Goal: Task Accomplishment & Management: Use online tool/utility

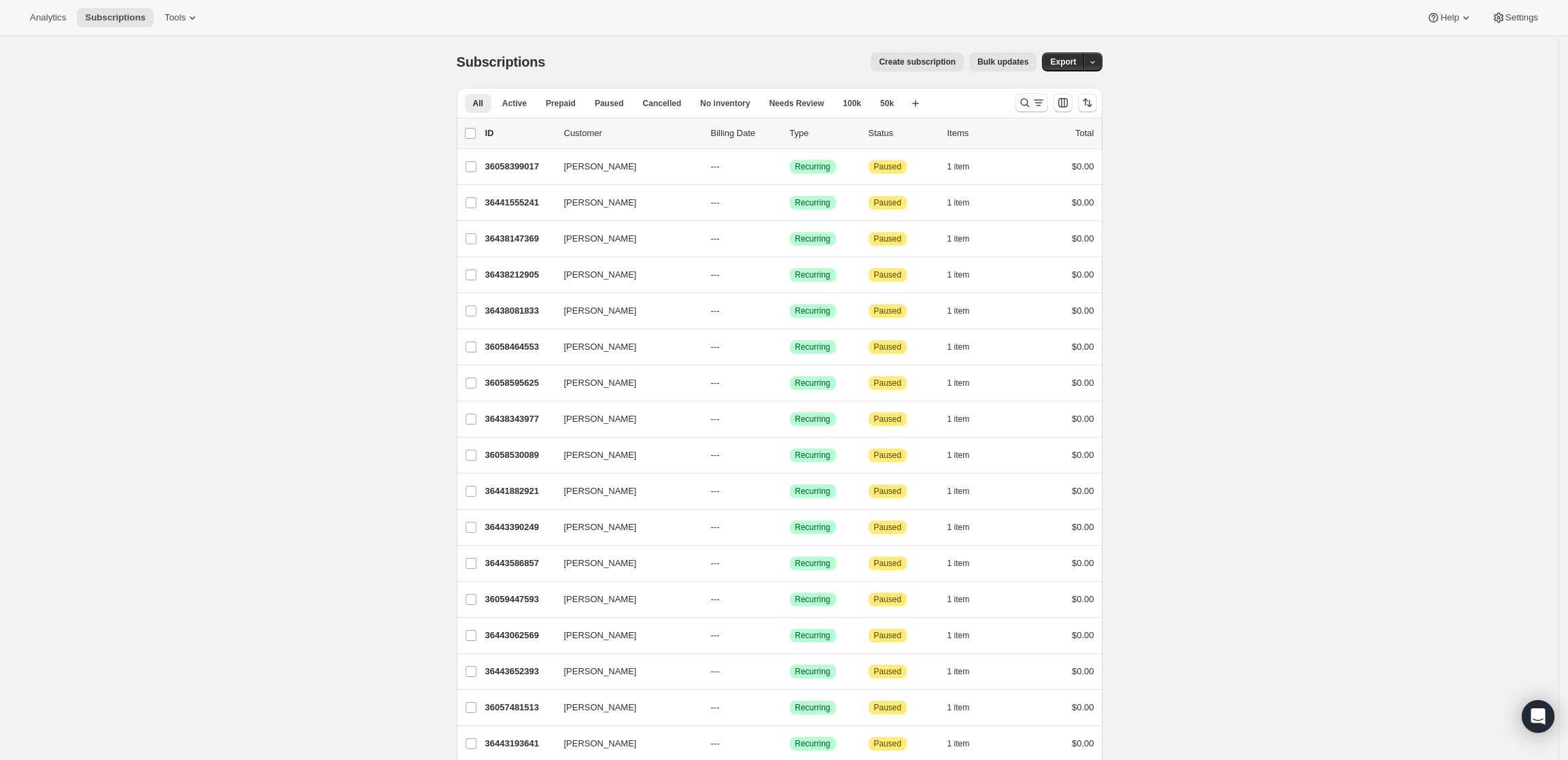
click at [1021, 97] on button "Search and filter results" at bounding box center [1031, 102] width 32 height 19
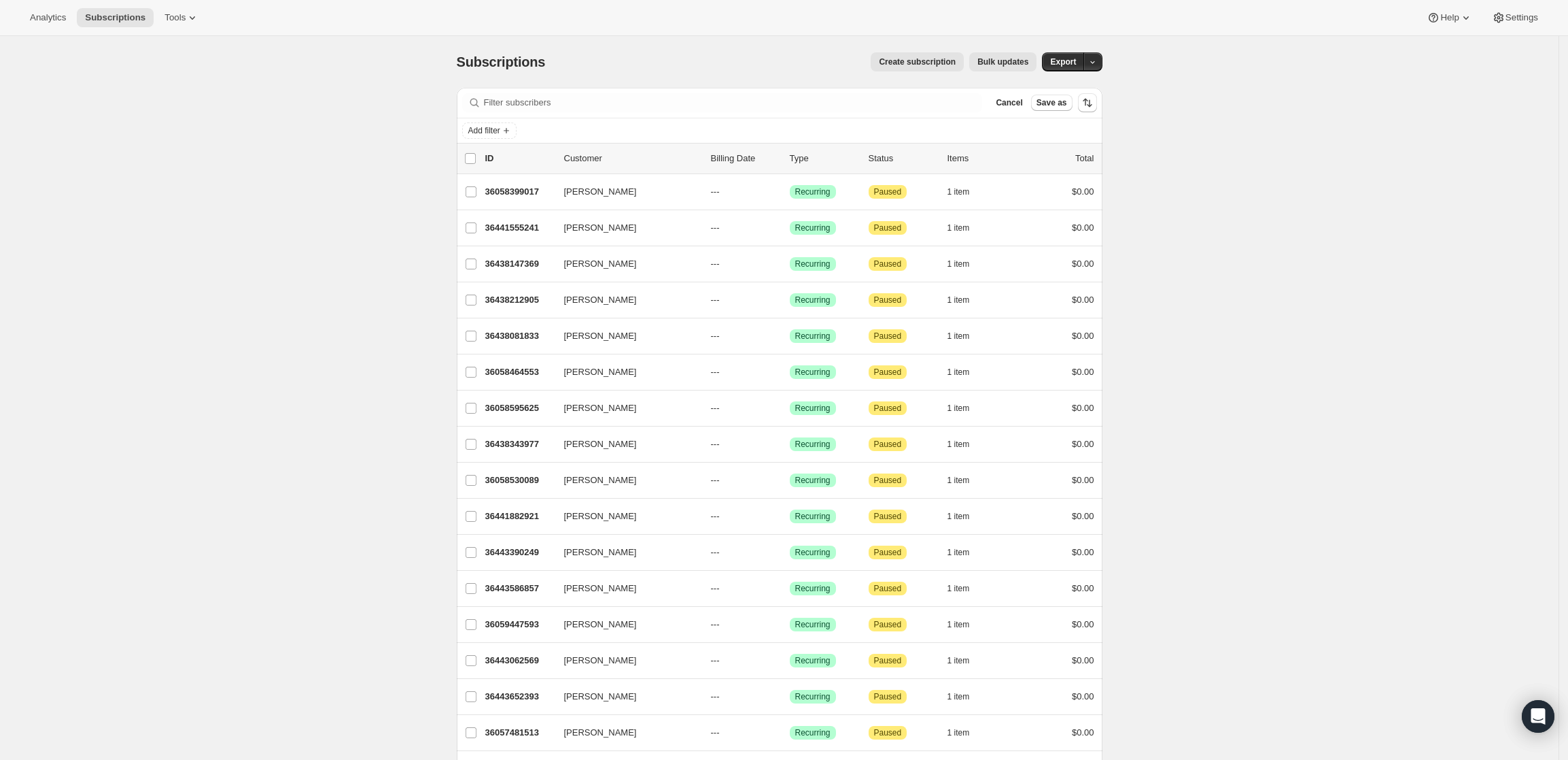
click at [712, 85] on div "Subscriptions. This page is ready Subscriptions Create subscription Bulk update…" at bounding box center [779, 62] width 646 height 52
click at [705, 103] on input "Filter subscribers" at bounding box center [733, 102] width 499 height 19
paste input "[EMAIL_ADDRESS][DOMAIN_NAME]"
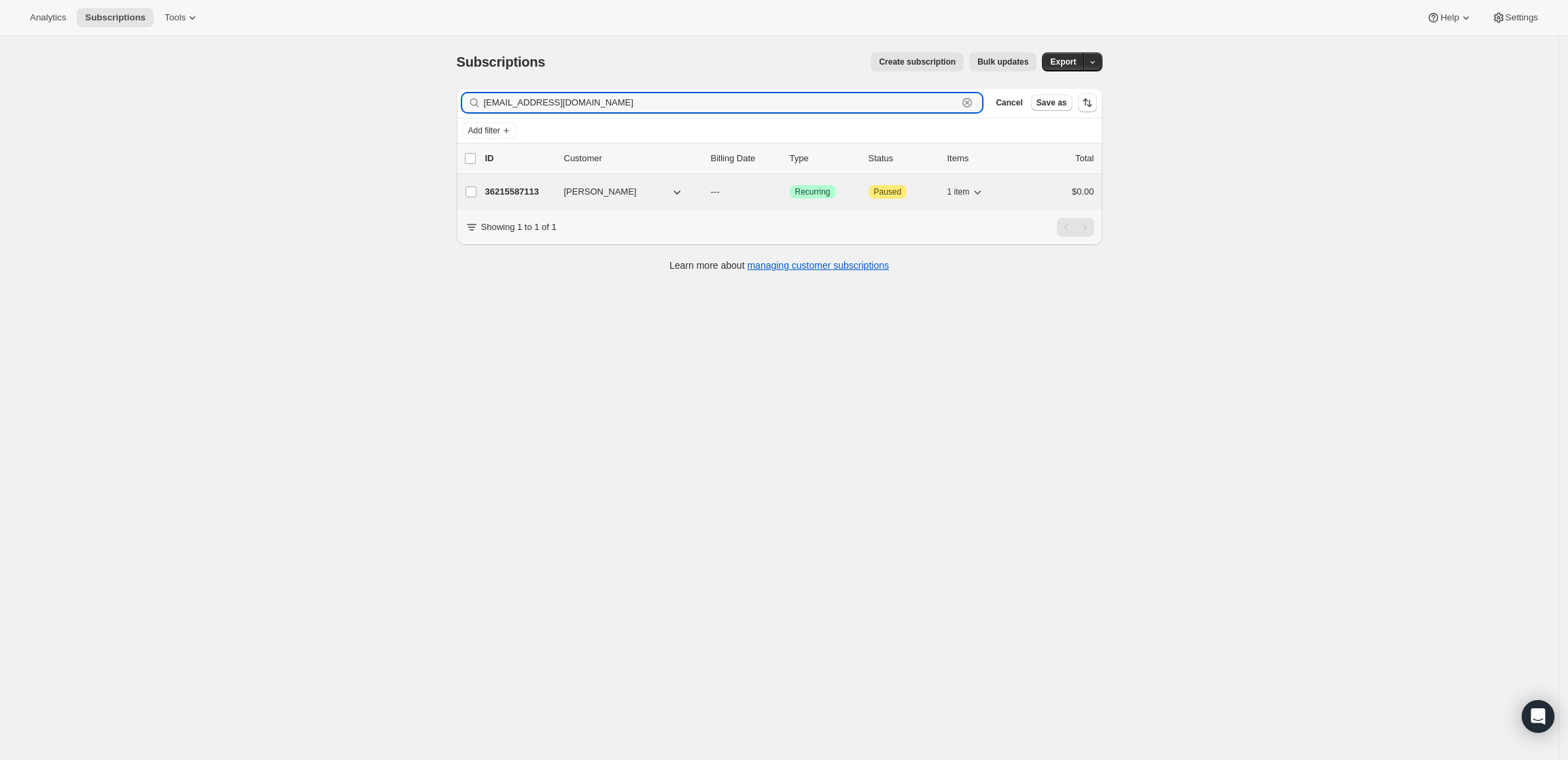
type input "[EMAIL_ADDRESS][DOMAIN_NAME]"
click at [506, 186] on p "36215587113" at bounding box center [519, 192] width 68 height 14
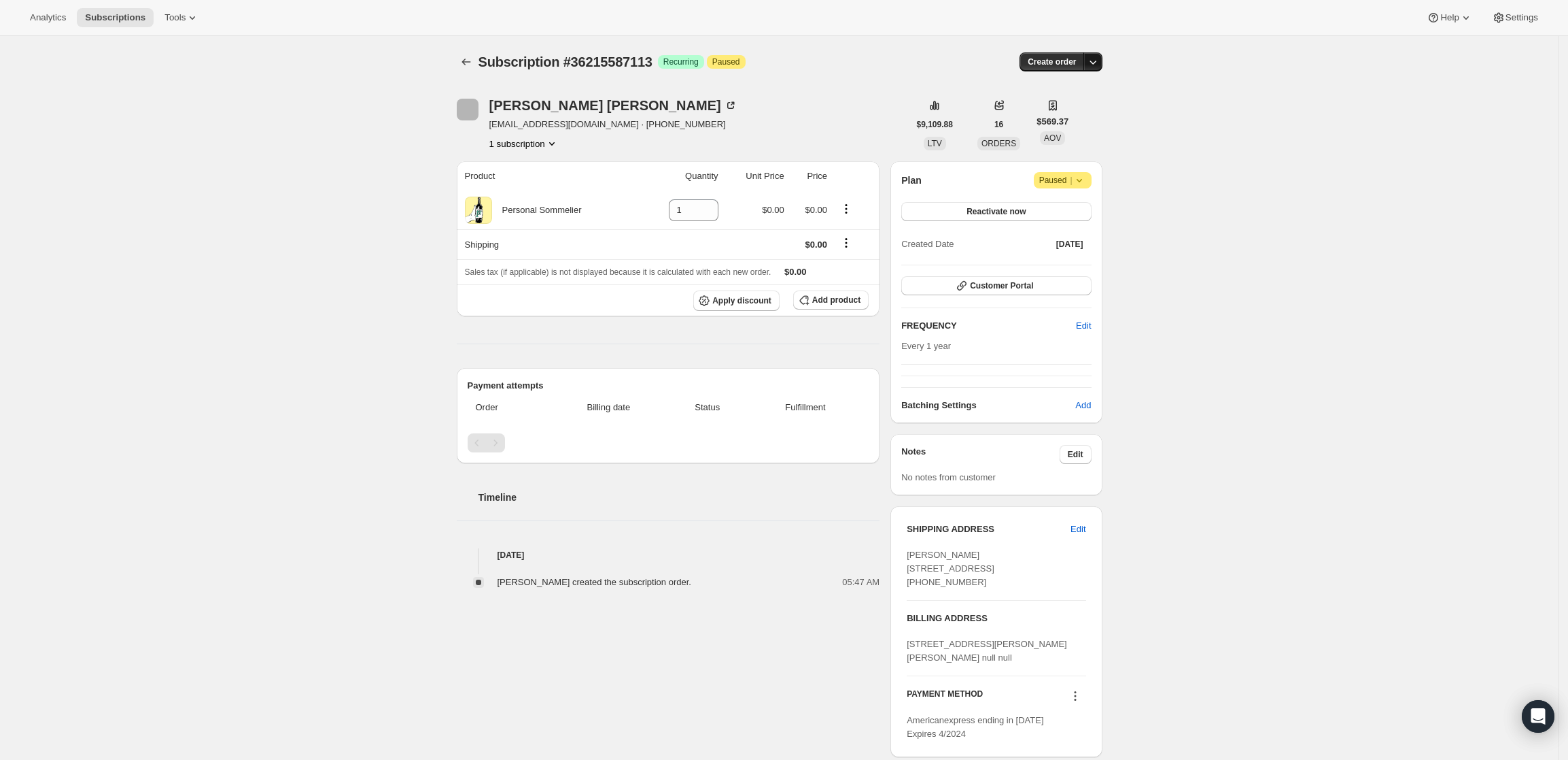
click at [1095, 60] on icon "button" at bounding box center [1093, 62] width 14 height 14
click at [1069, 114] on span "Create custom one-time order" at bounding box center [1039, 114] width 117 height 11
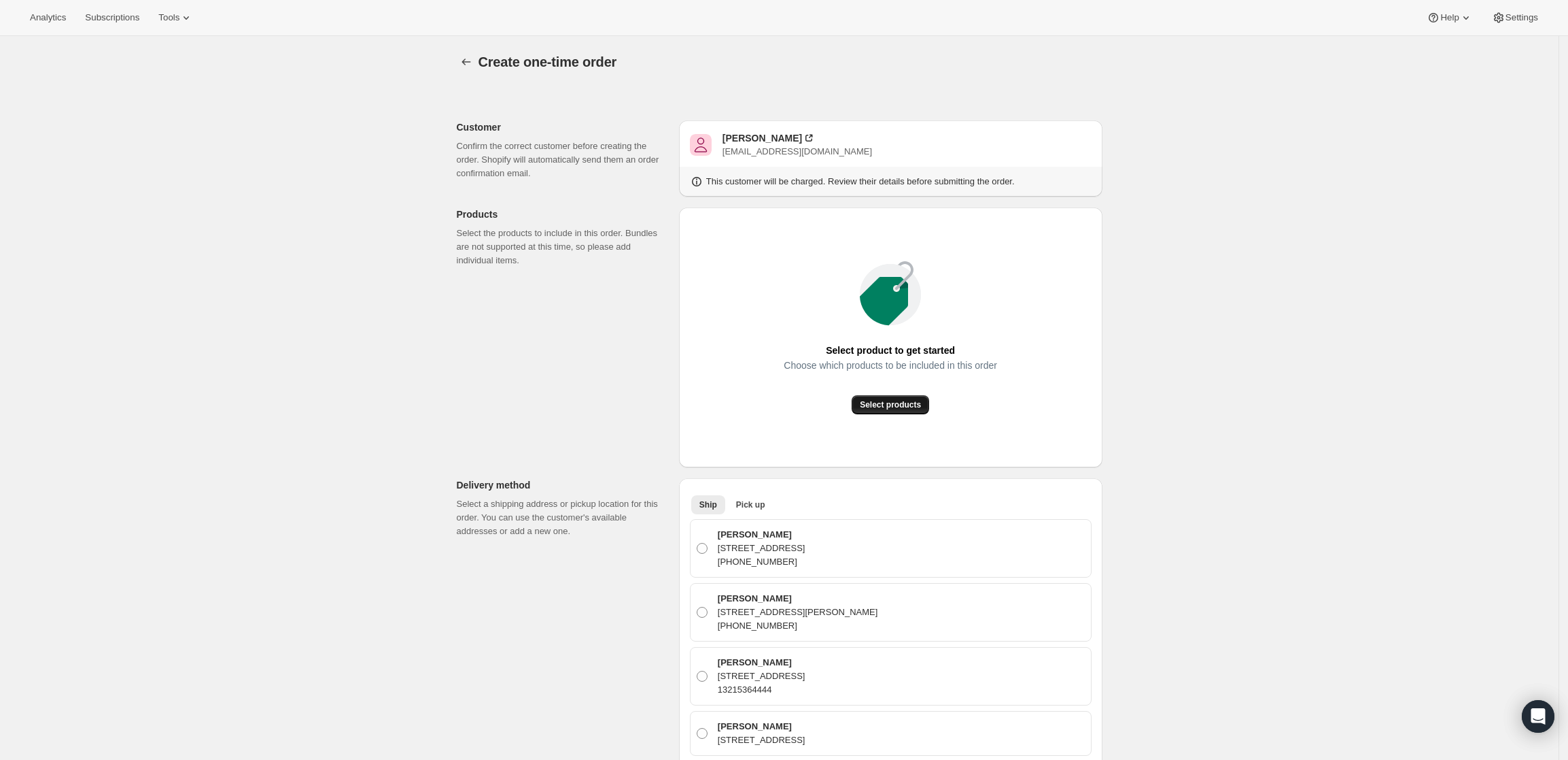
click at [895, 405] on span "Select products" at bounding box center [890, 405] width 61 height 11
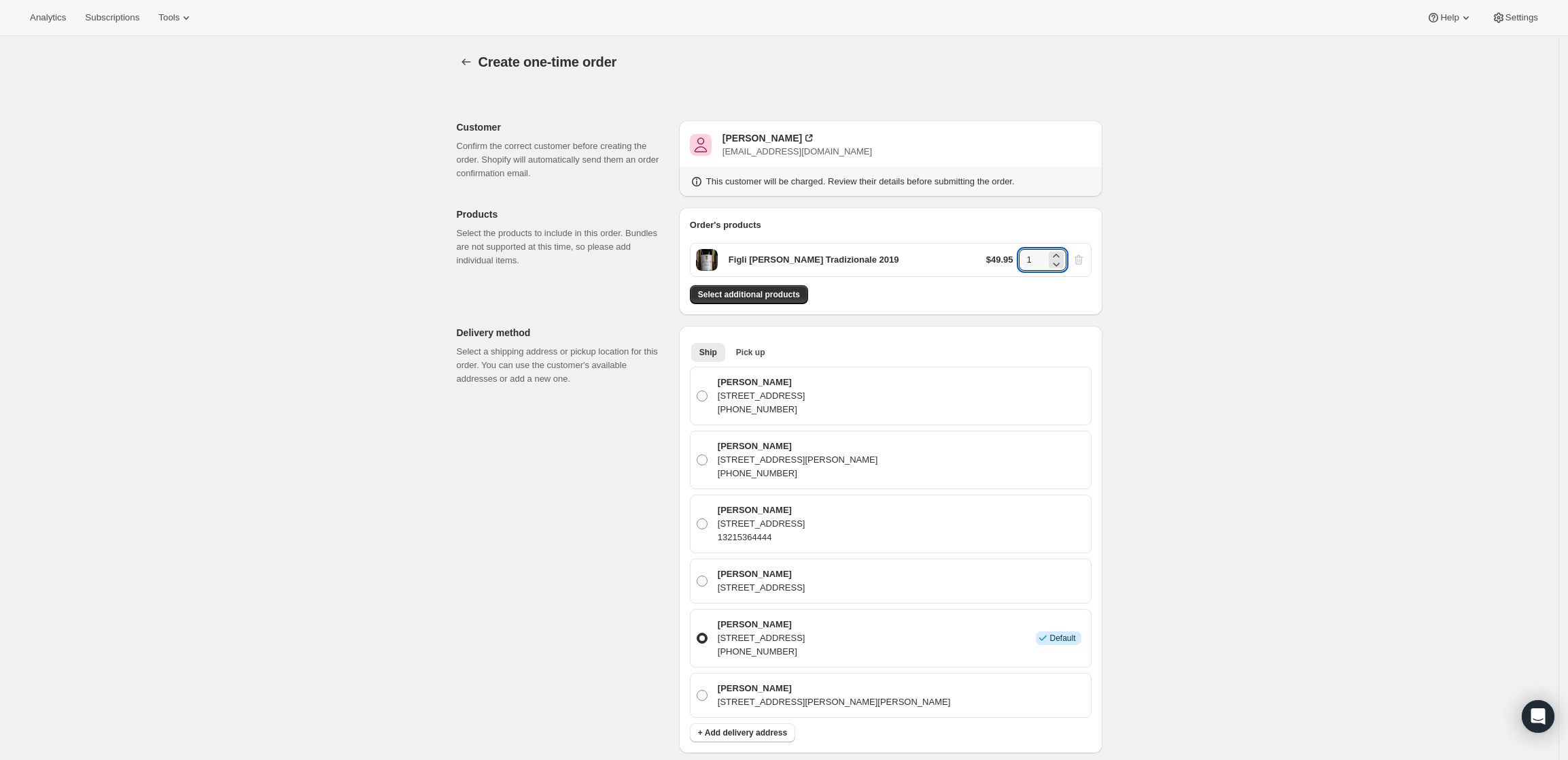
drag, startPoint x: 1049, startPoint y: 266, endPoint x: 1003, endPoint y: 257, distance: 46.9
click at [1003, 257] on div "$49.95 1" at bounding box center [1036, 260] width 99 height 22
type input "4"
click at [1372, 301] on div "Create one-time order. This page is ready Create one-time order Customer Confir…" at bounding box center [779, 661] width 1559 height 1249
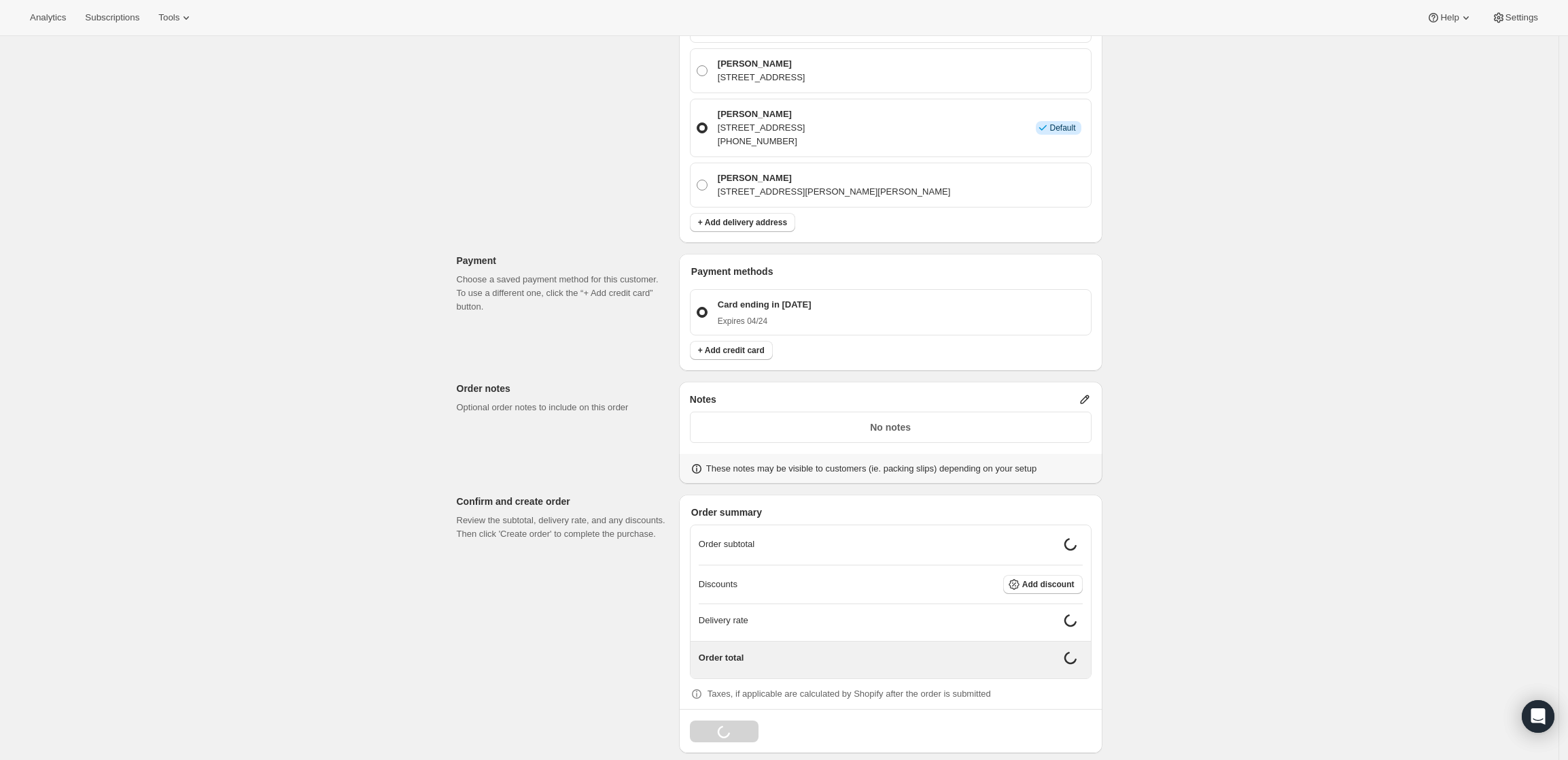
scroll to position [513, 0]
click at [1087, 391] on icon at bounding box center [1085, 397] width 14 height 14
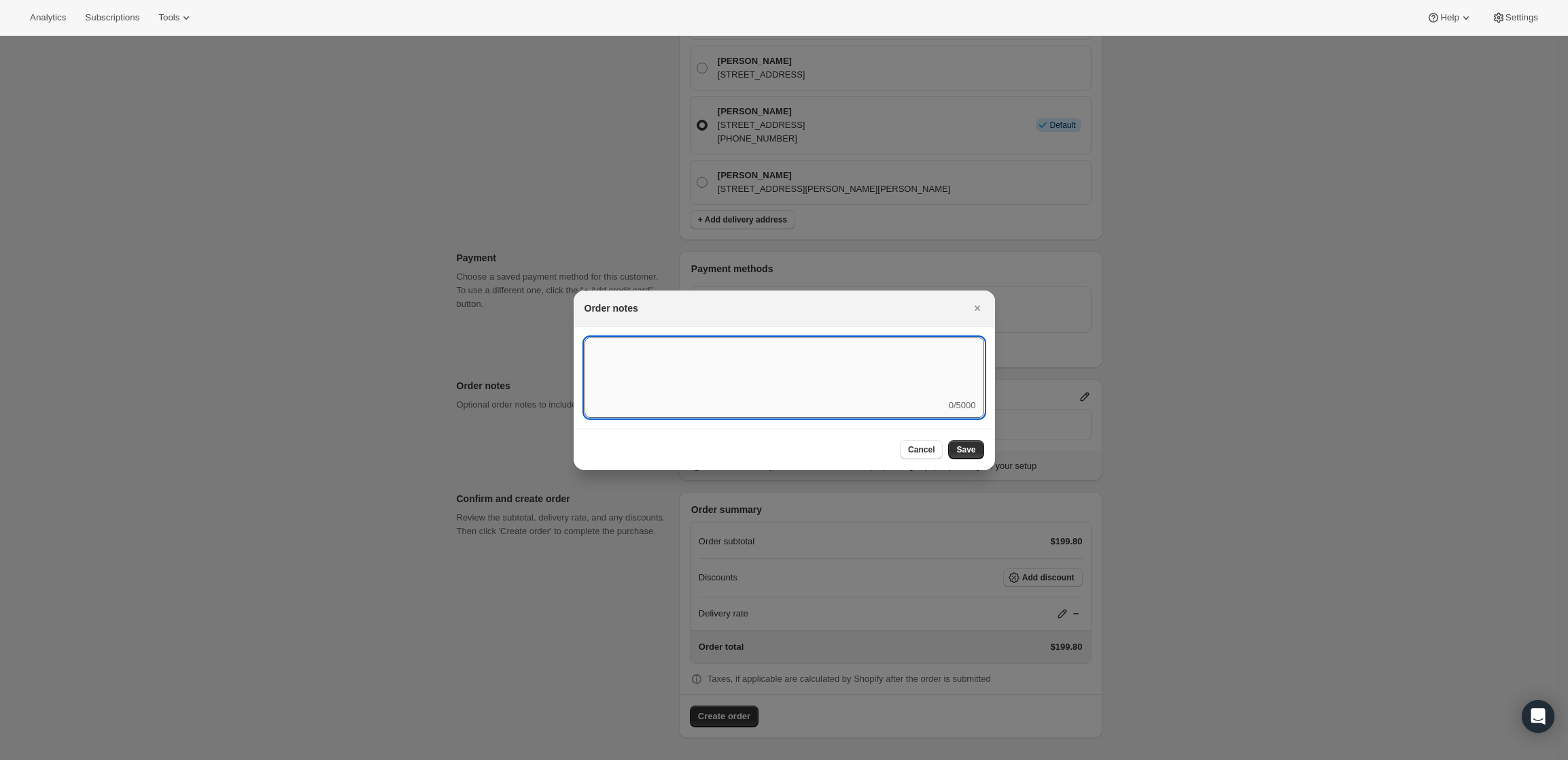
click at [863, 390] on textarea ":rdi:" at bounding box center [784, 367] width 400 height 61
type textarea "Temp Control"
click at [971, 442] on button "Save" at bounding box center [966, 449] width 35 height 19
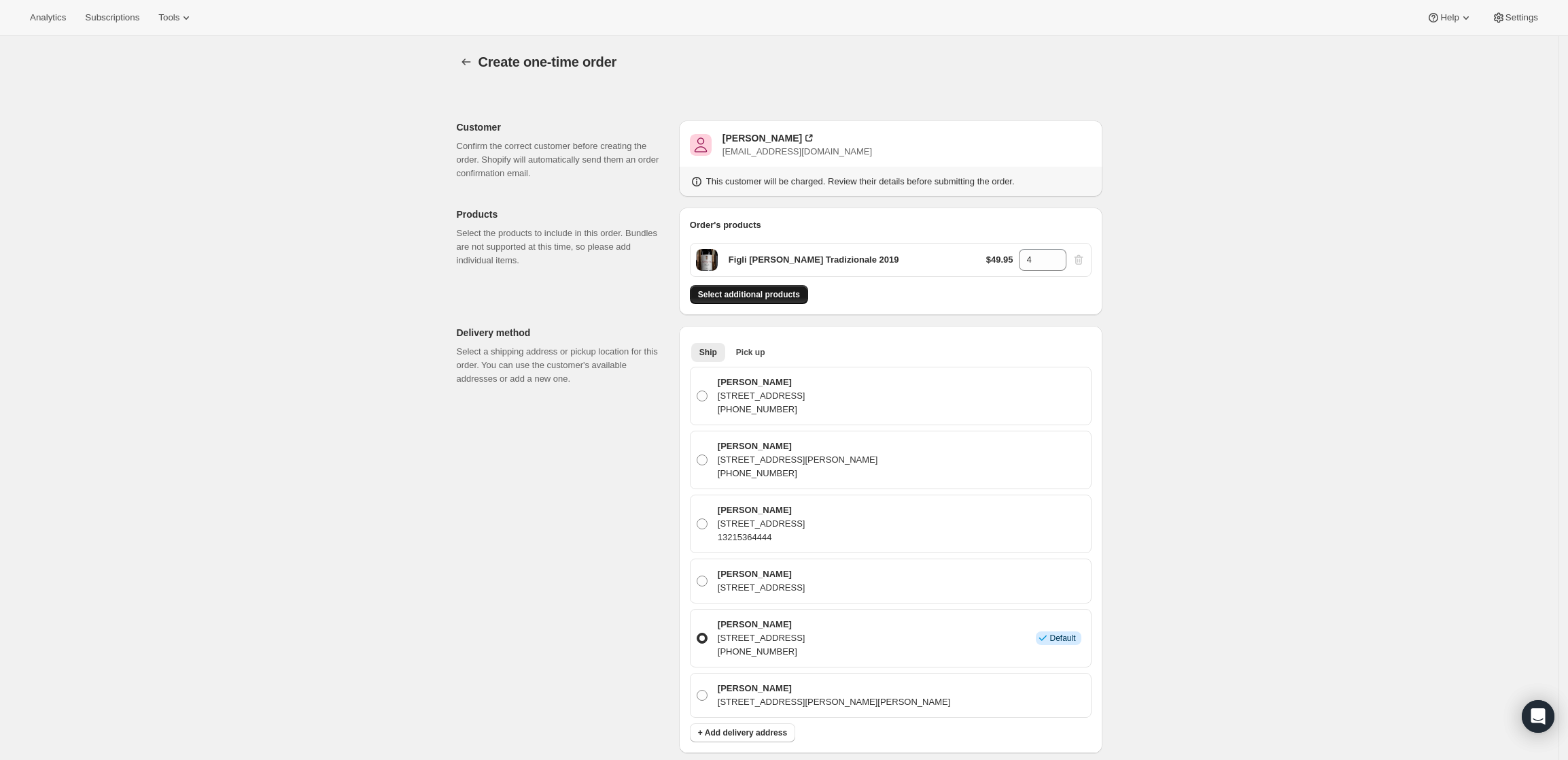
click at [742, 285] on button "Select additional products" at bounding box center [748, 294] width 118 height 19
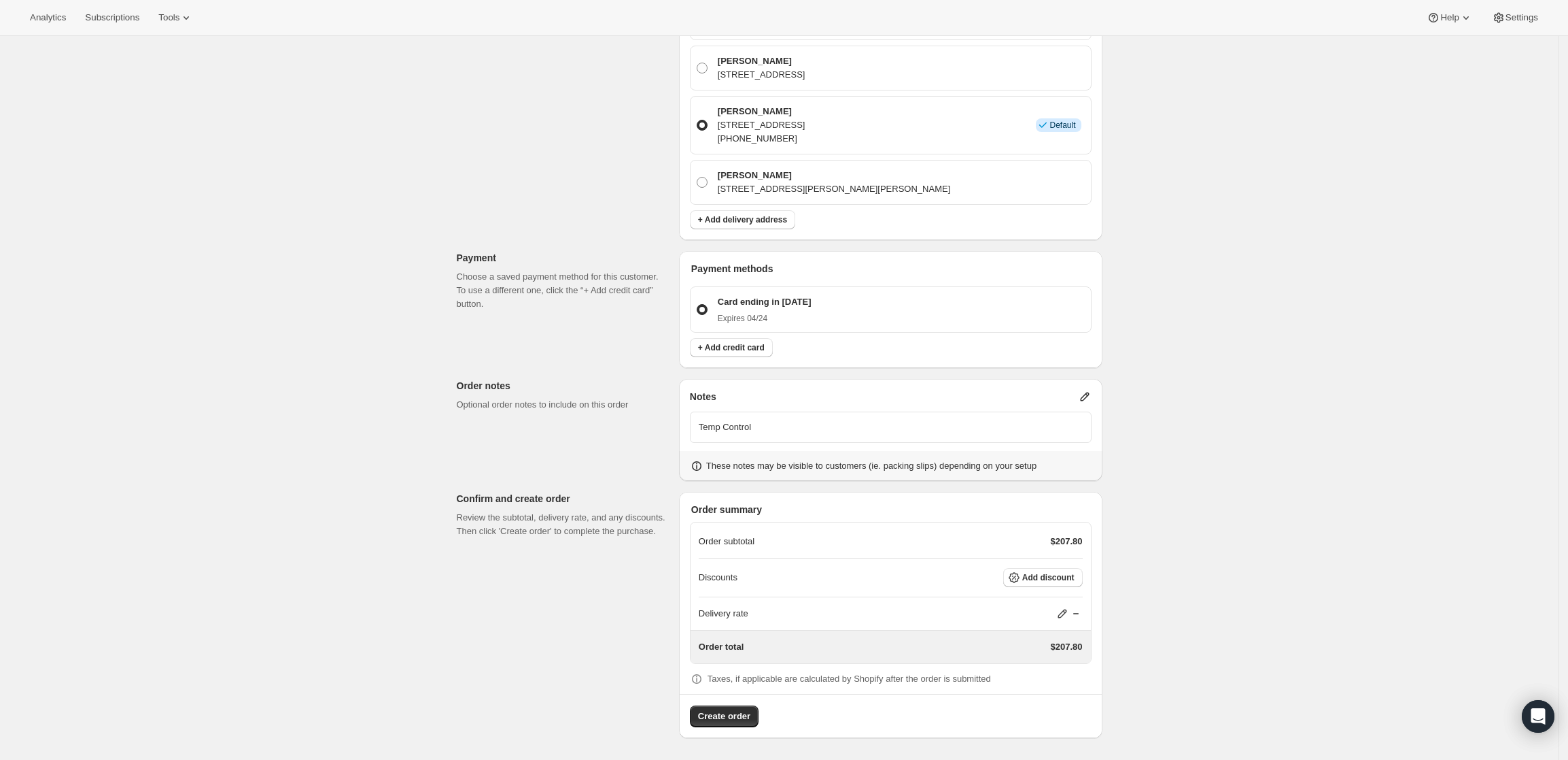
scroll to position [555, 0]
click at [734, 713] on span "Create order" at bounding box center [724, 716] width 53 height 14
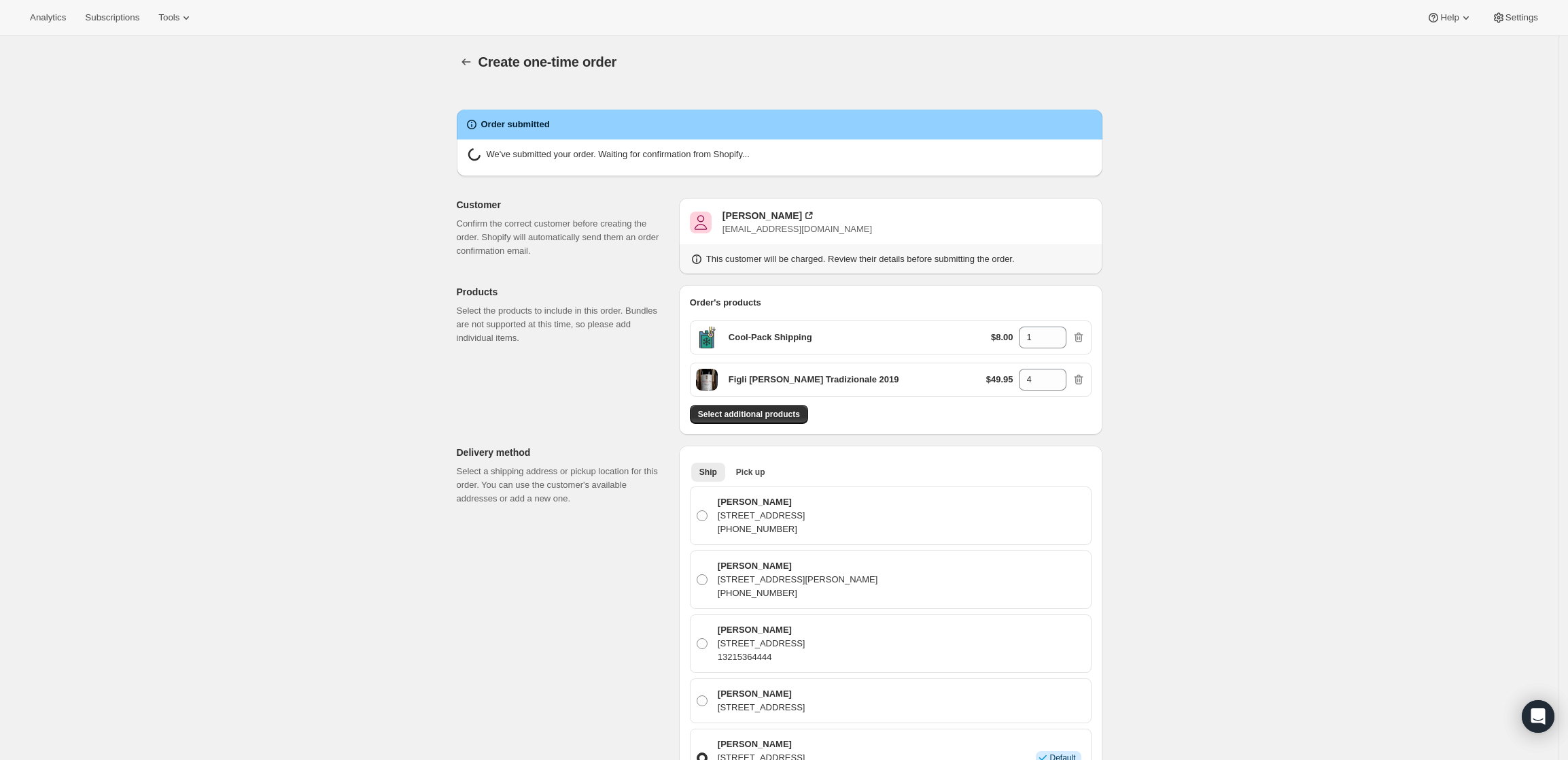
radio input "true"
